Goal: Task Accomplishment & Management: Complete application form

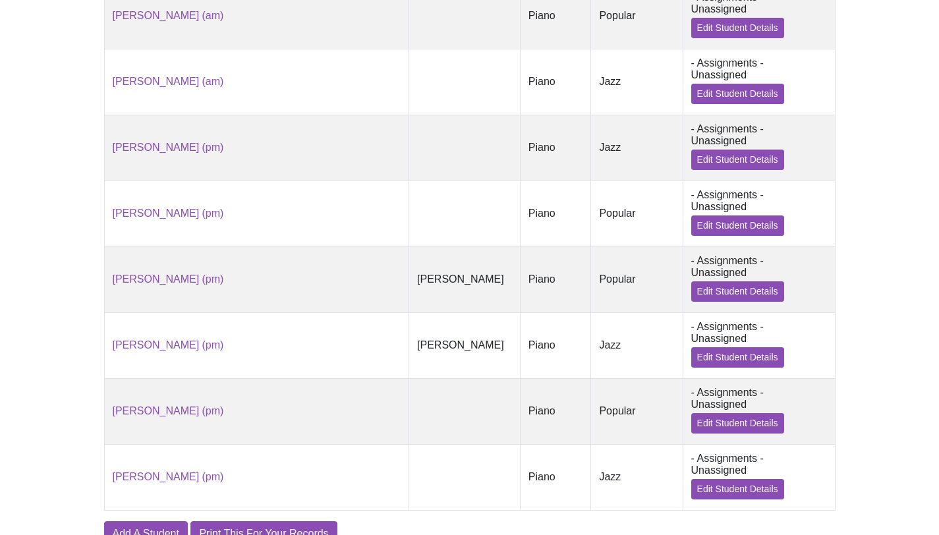
scroll to position [1171, 0]
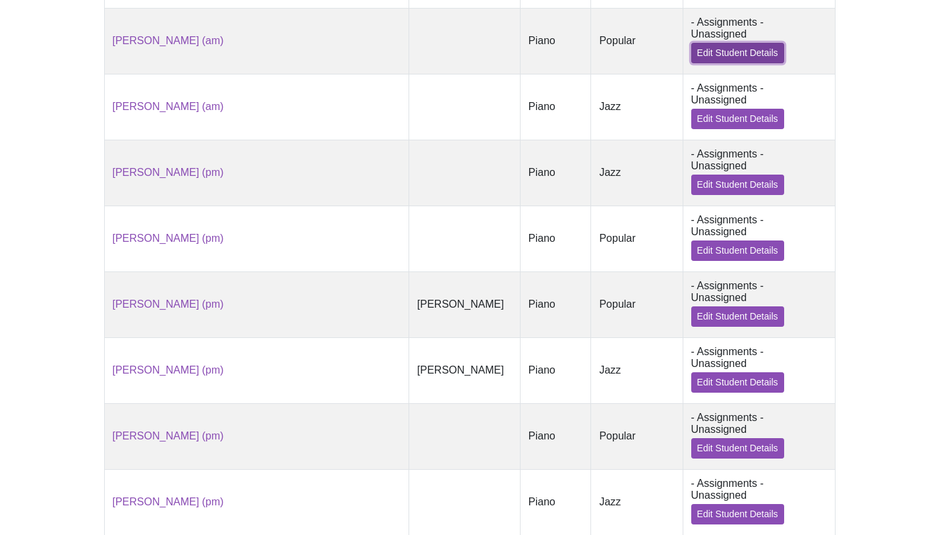
click at [696, 54] on link "Edit Student Details" at bounding box center [737, 53] width 93 height 20
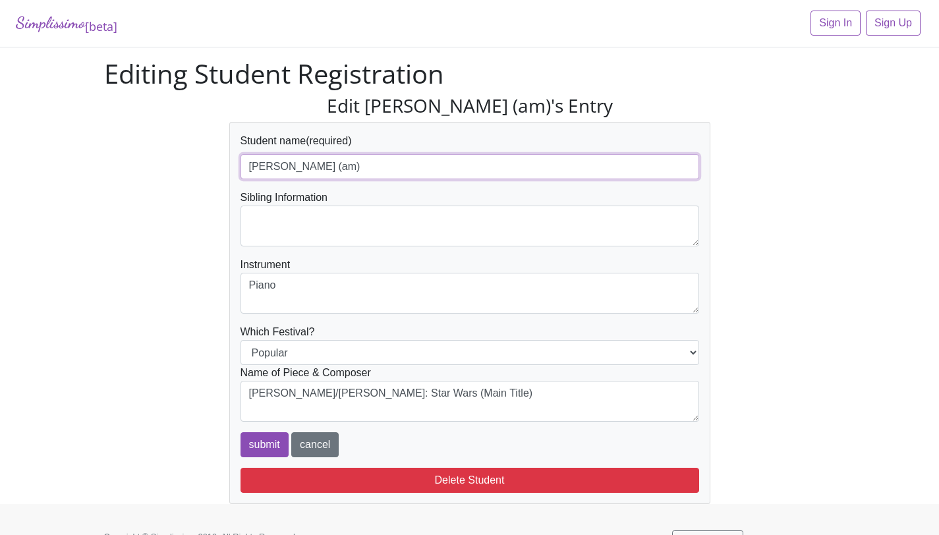
drag, startPoint x: 322, startPoint y: 167, endPoint x: 231, endPoint y: 147, distance: 93.7
click at [231, 147] on div "Student name (required) Jeremy Gyimah (am) Sibling Information Instrument Piano…" at bounding box center [469, 313] width 481 height 382
paste input "[PERSON_NAME]"
type input "[PERSON_NAME] (am)"
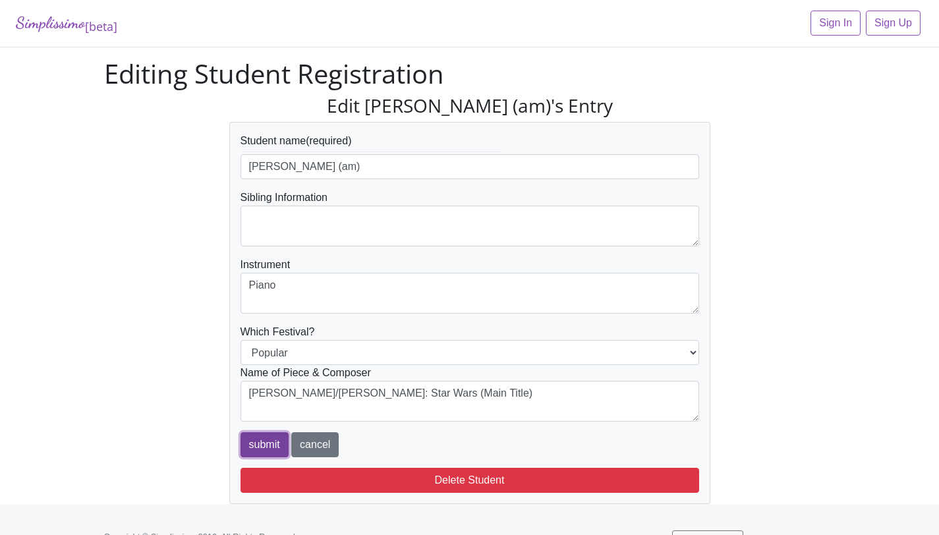
click at [271, 444] on input "submit" at bounding box center [264, 444] width 48 height 25
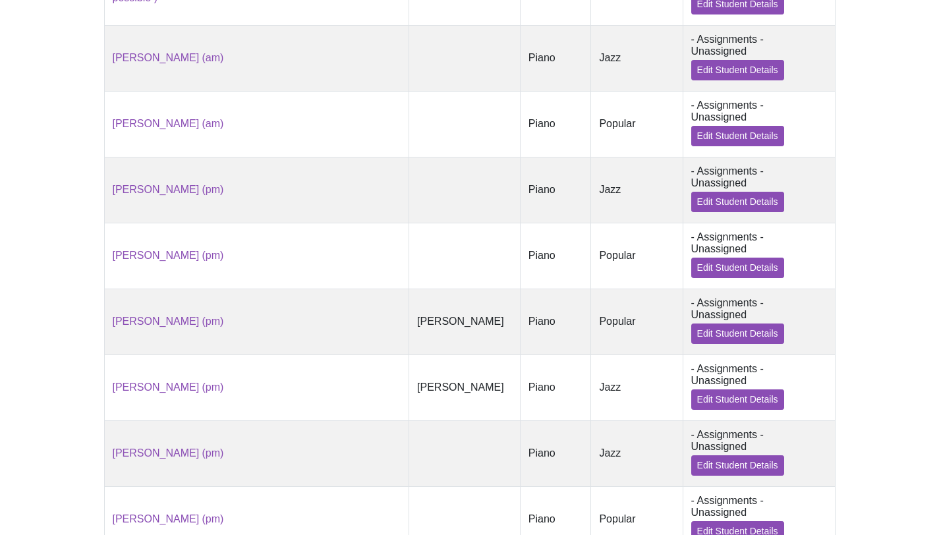
scroll to position [1071, 0]
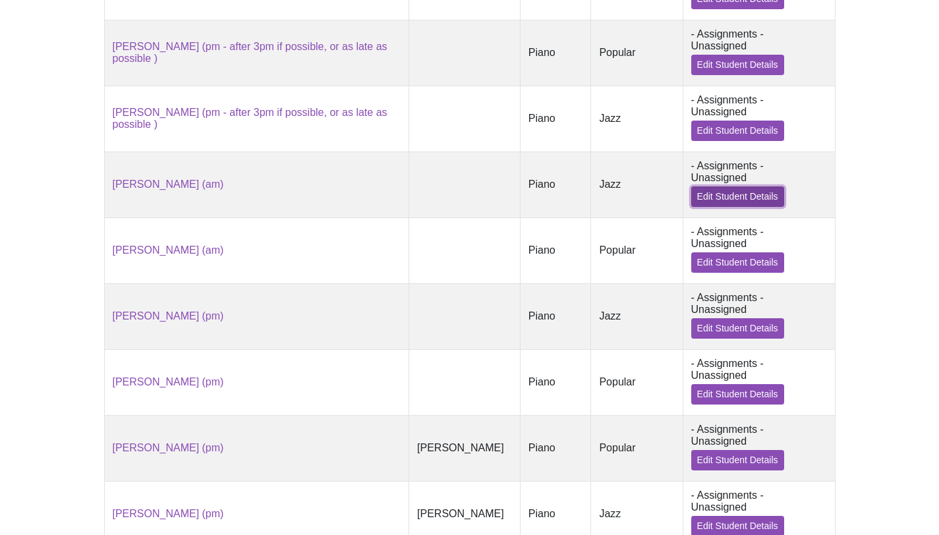
click at [711, 198] on link "Edit Student Details" at bounding box center [737, 196] width 93 height 20
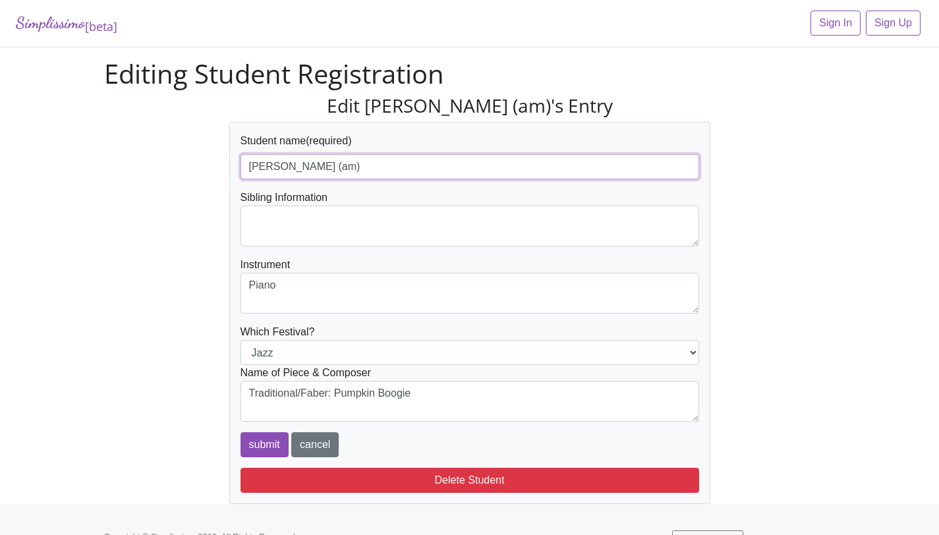
drag, startPoint x: 323, startPoint y: 165, endPoint x: 238, endPoint y: 167, distance: 84.3
click at [238, 167] on div "Student name (required) [PERSON_NAME] (am) Sibling Information Instrument Piano…" at bounding box center [469, 313] width 481 height 382
paste input "[PERSON_NAME]"
type input "[PERSON_NAME] (am)"
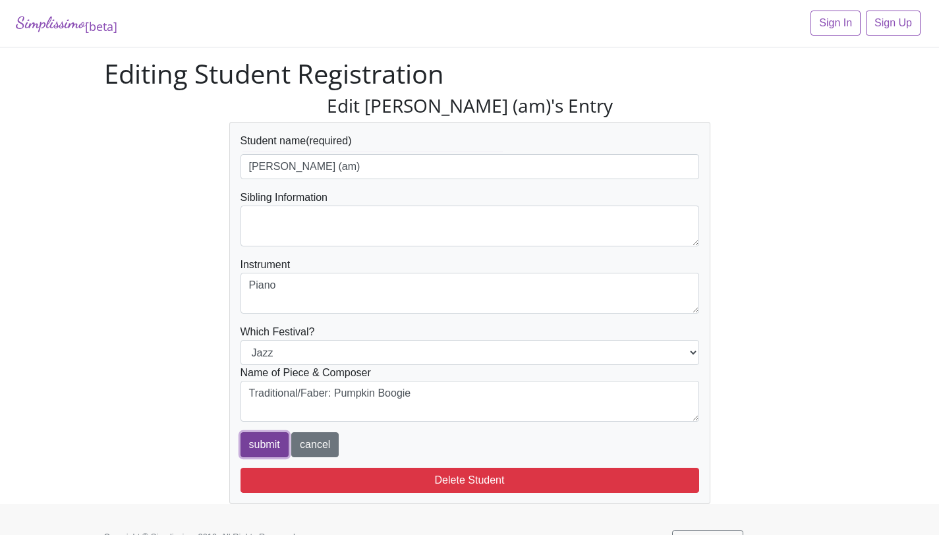
click at [275, 444] on input "submit" at bounding box center [264, 444] width 48 height 25
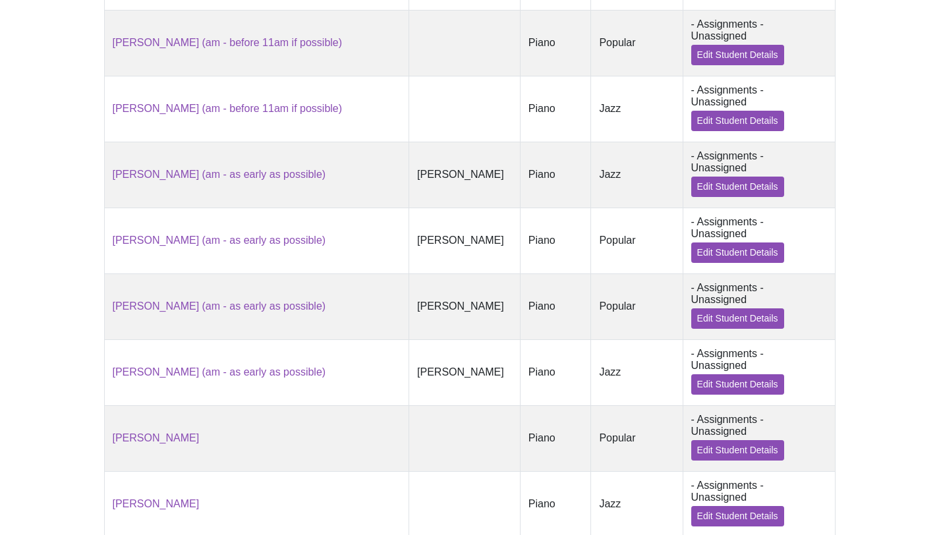
scroll to position [569, 0]
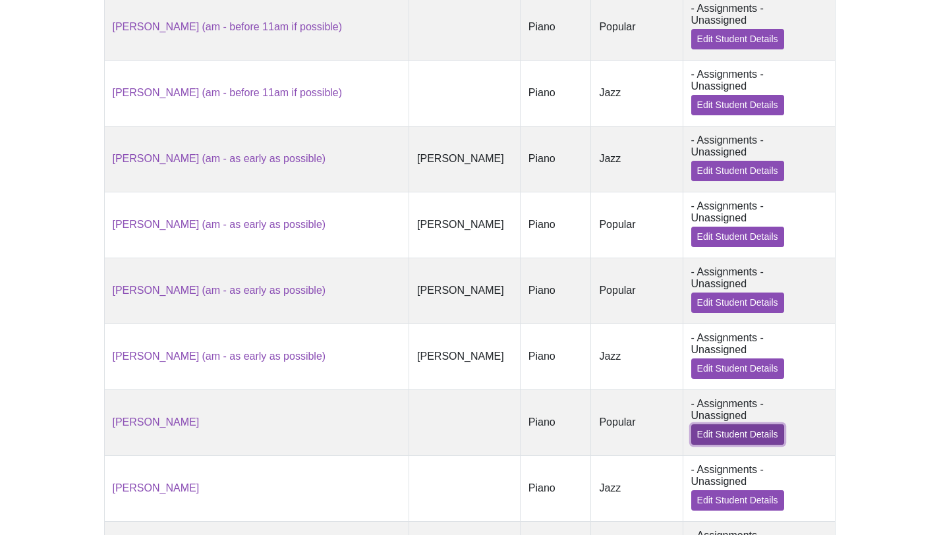
click at [691, 435] on link "Edit Student Details" at bounding box center [737, 434] width 93 height 20
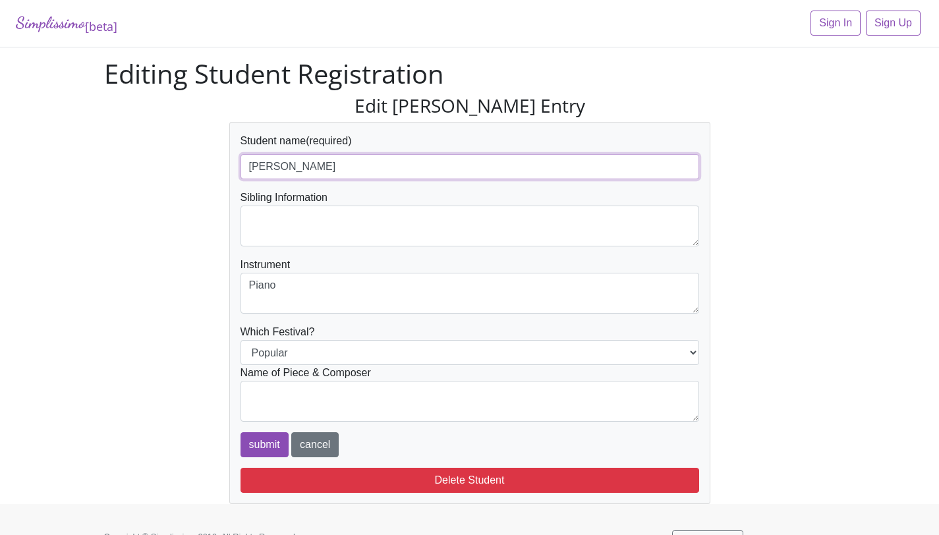
click at [416, 167] on input "[PERSON_NAME]" at bounding box center [469, 166] width 459 height 25
type input "Emma Chen (pm)"
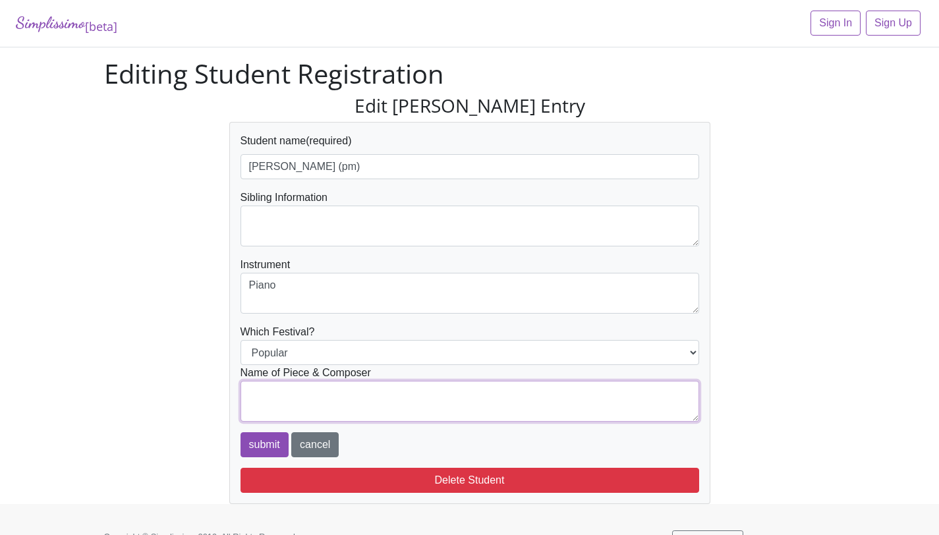
click at [340, 390] on textarea at bounding box center [469, 401] width 459 height 41
type textarea "Alan Menken/arr. Carol Matz: Beauty and the Beast"
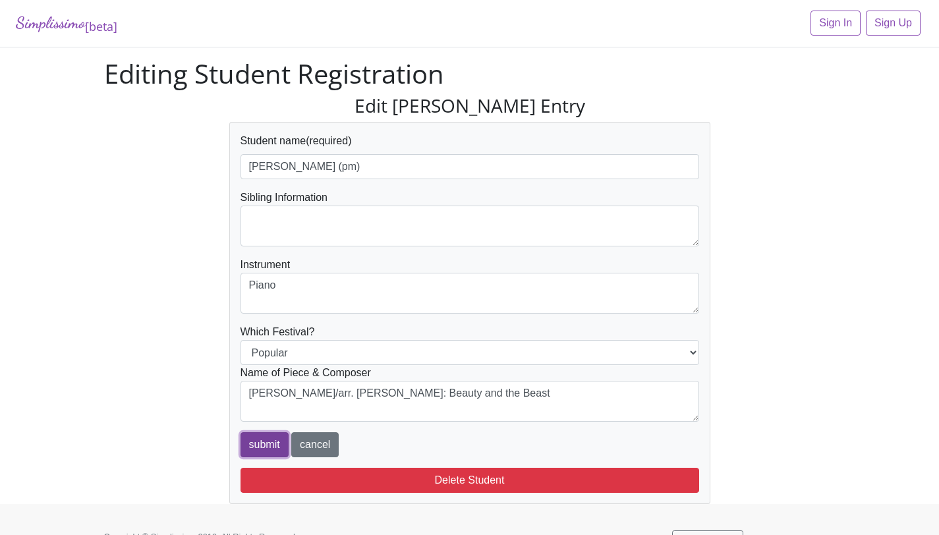
click at [265, 442] on input "submit" at bounding box center [264, 444] width 48 height 25
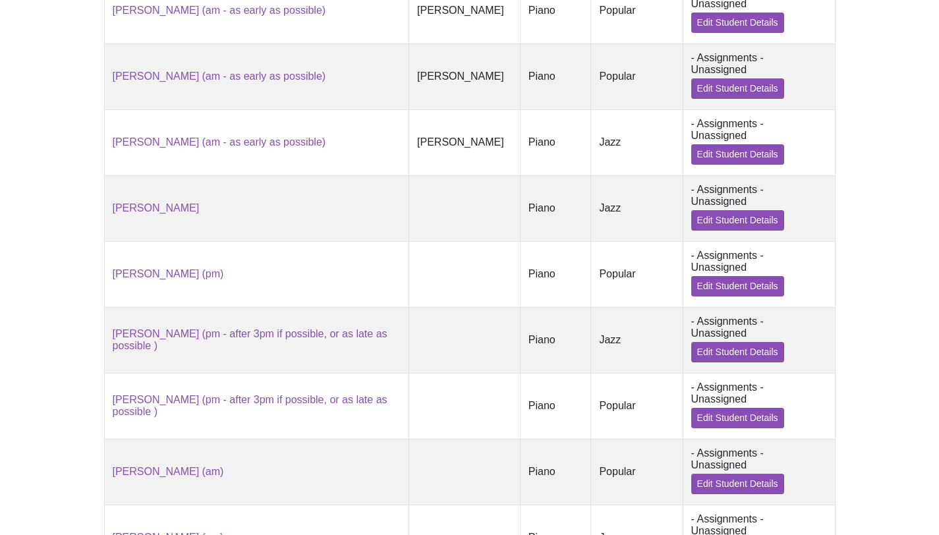
scroll to position [817, 0]
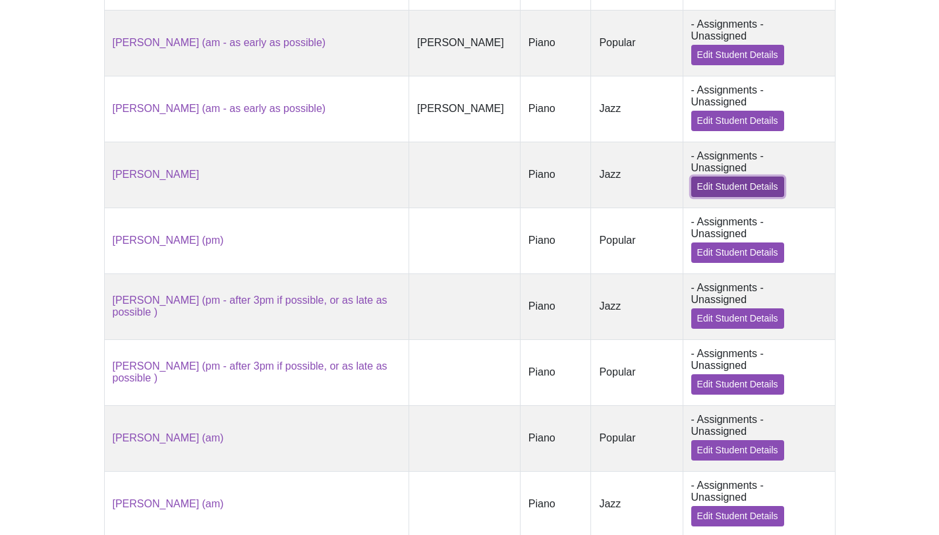
click at [723, 185] on link "Edit Student Details" at bounding box center [737, 187] width 93 height 20
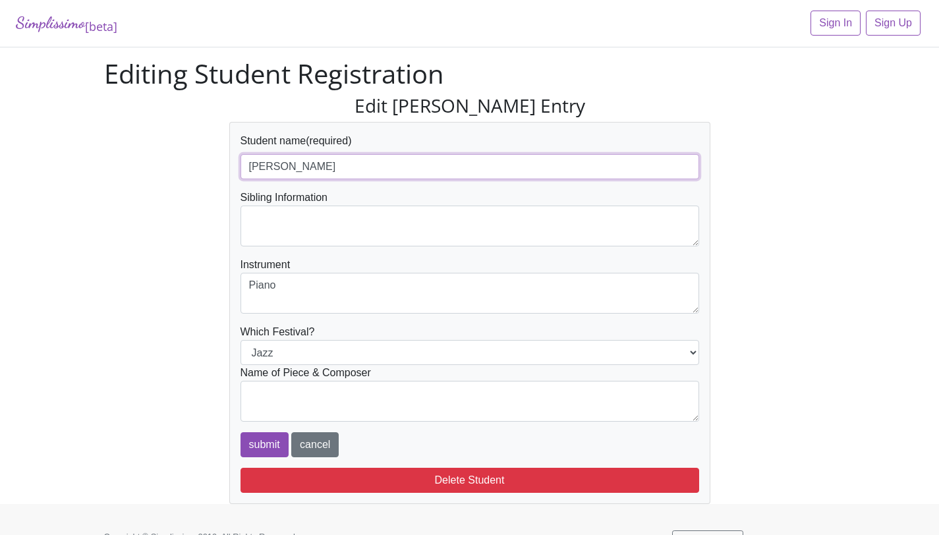
click at [514, 174] on input "[PERSON_NAME]" at bounding box center [469, 166] width 459 height 25
type input "Emma Chen (pm)"
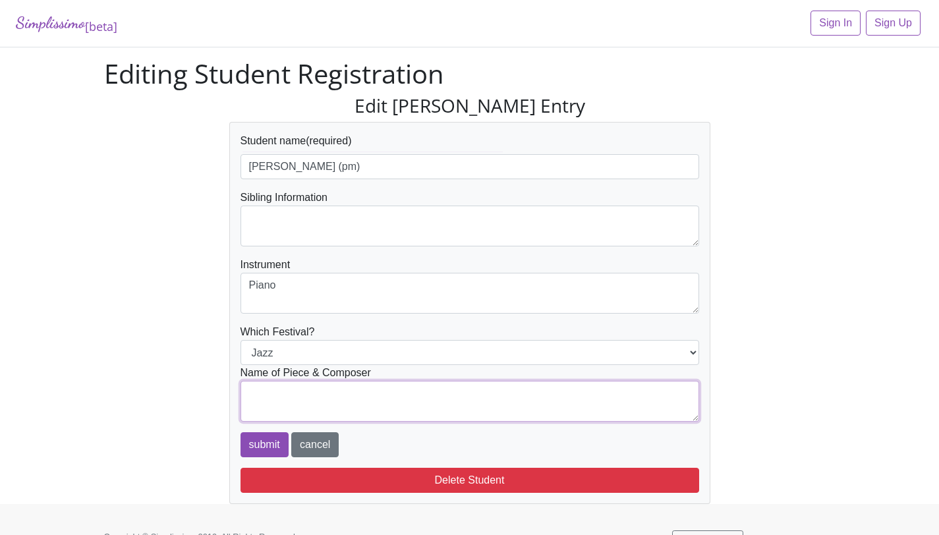
click at [381, 384] on textarea at bounding box center [469, 401] width 459 height 41
type textarea "Lee Evans: Zigzag"
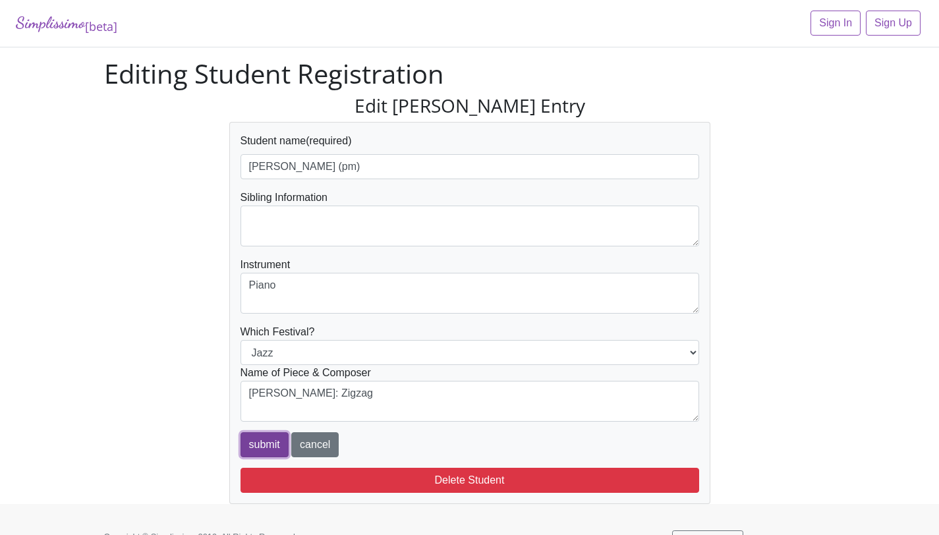
click at [265, 440] on input "submit" at bounding box center [264, 444] width 48 height 25
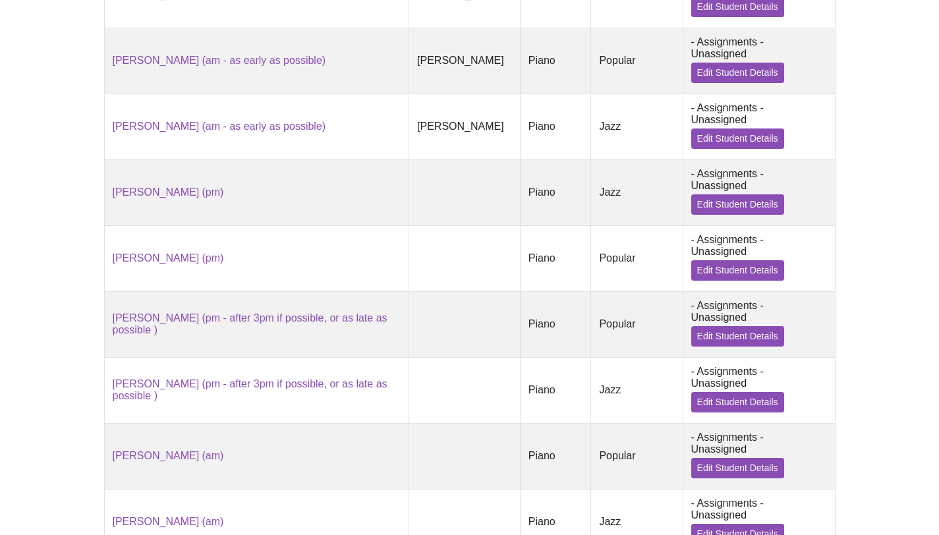
scroll to position [808, 0]
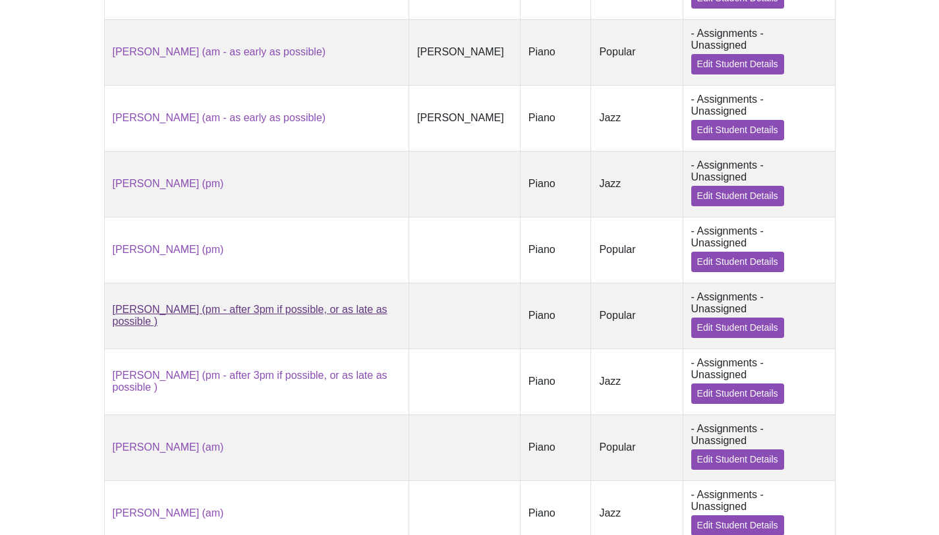
click at [305, 304] on link "[PERSON_NAME] (pm - after 3pm if possible, or as late as possible )" at bounding box center [250, 315] width 275 height 23
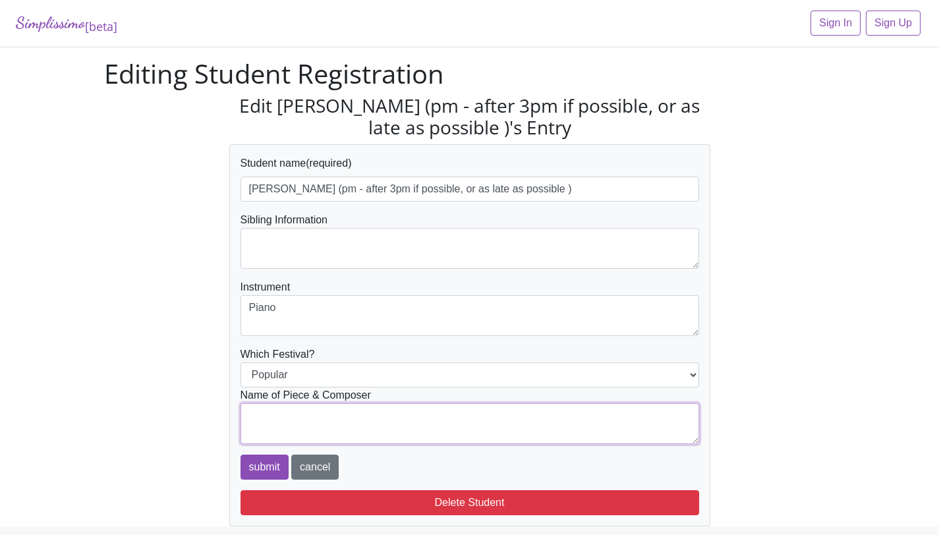
click at [344, 420] on textarea at bounding box center [469, 423] width 459 height 41
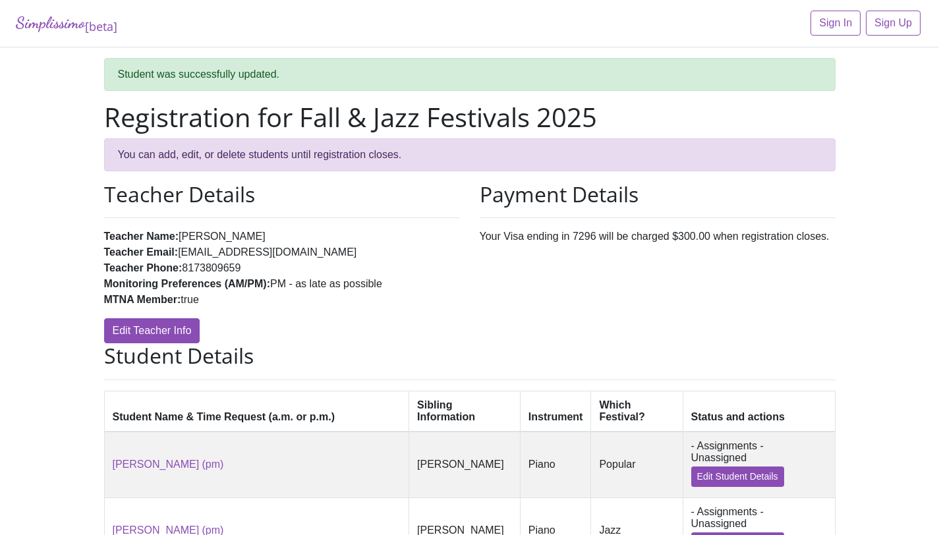
scroll to position [808, 0]
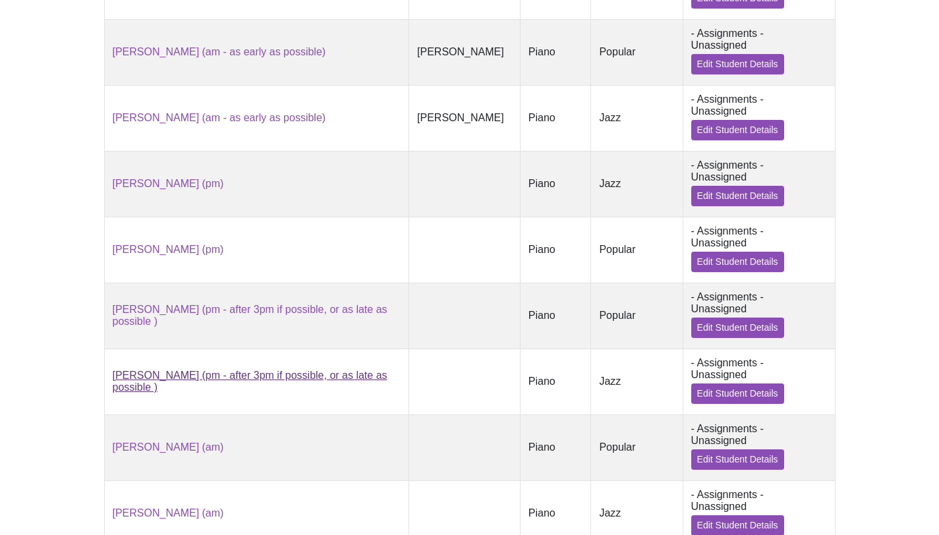
click at [315, 376] on link "[PERSON_NAME] (pm - after 3pm if possible, or as late as possible )" at bounding box center [250, 381] width 275 height 23
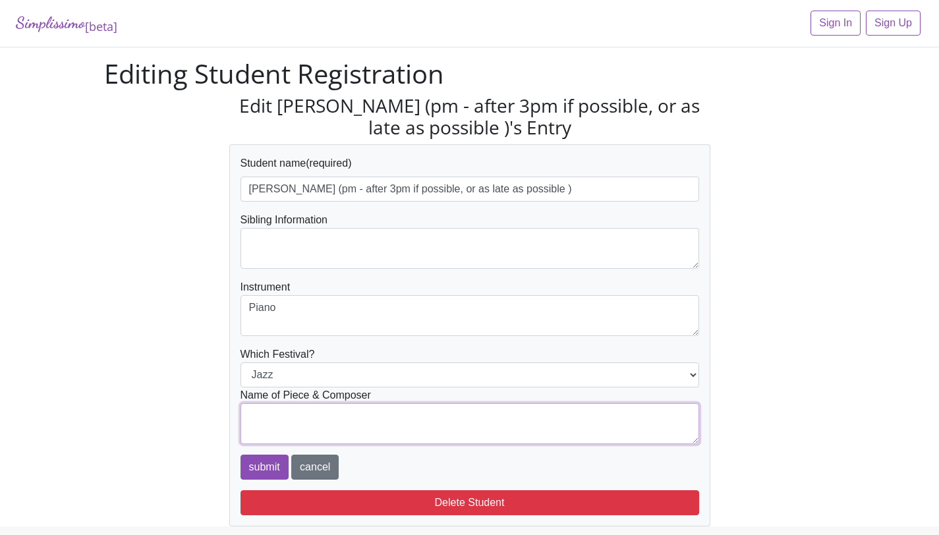
click at [296, 426] on textarea at bounding box center [469, 423] width 459 height 41
type textarea "a"
type textarea "Nancy Faber: Sugarfoot Rag"
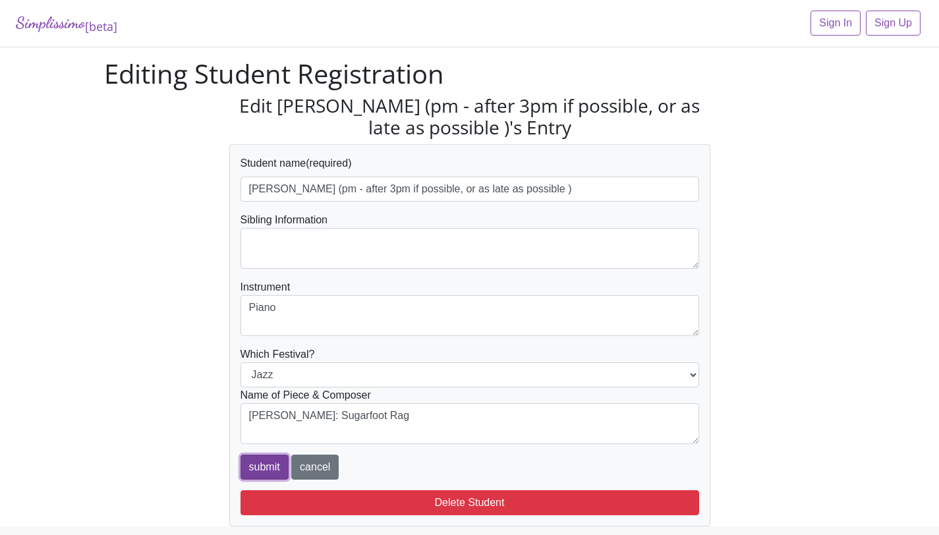
click at [255, 463] on input "submit" at bounding box center [264, 467] width 48 height 25
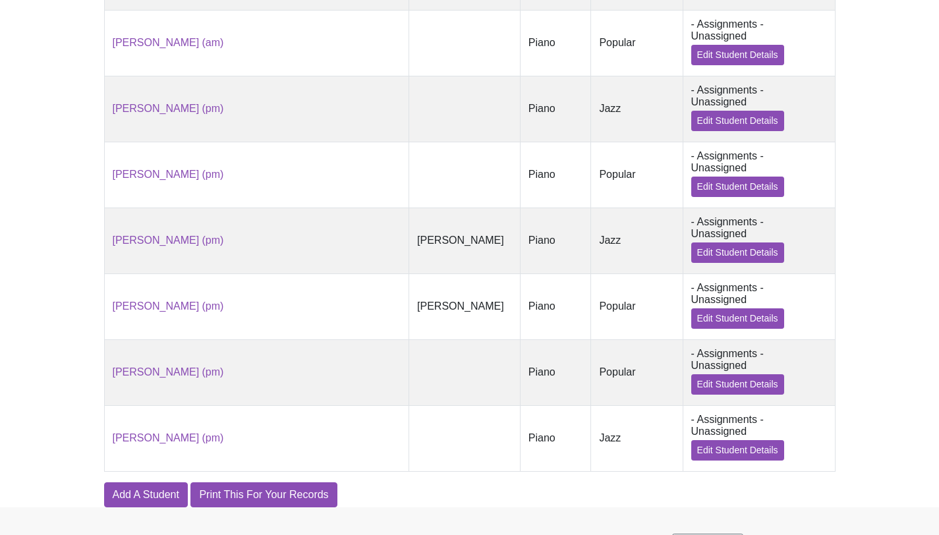
scroll to position [1308, 0]
